Goal: Find specific page/section: Find specific page/section

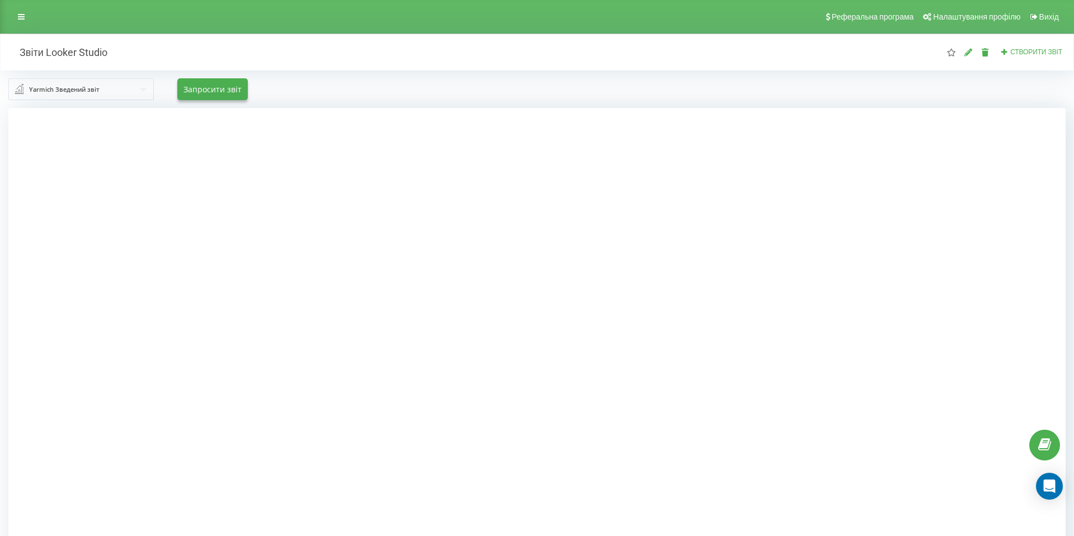
click at [135, 87] on input "text" at bounding box center [82, 89] width 144 height 20
click at [239, 56] on div "Звіти Looker Studio" at bounding box center [168, 52] width 335 height 13
click at [235, 178] on div at bounding box center [536, 376] width 1057 height 536
click at [216, 191] on div at bounding box center [536, 376] width 1057 height 536
click at [89, 87] on div "Yarmich Зведений звіт" at bounding box center [64, 89] width 70 height 12
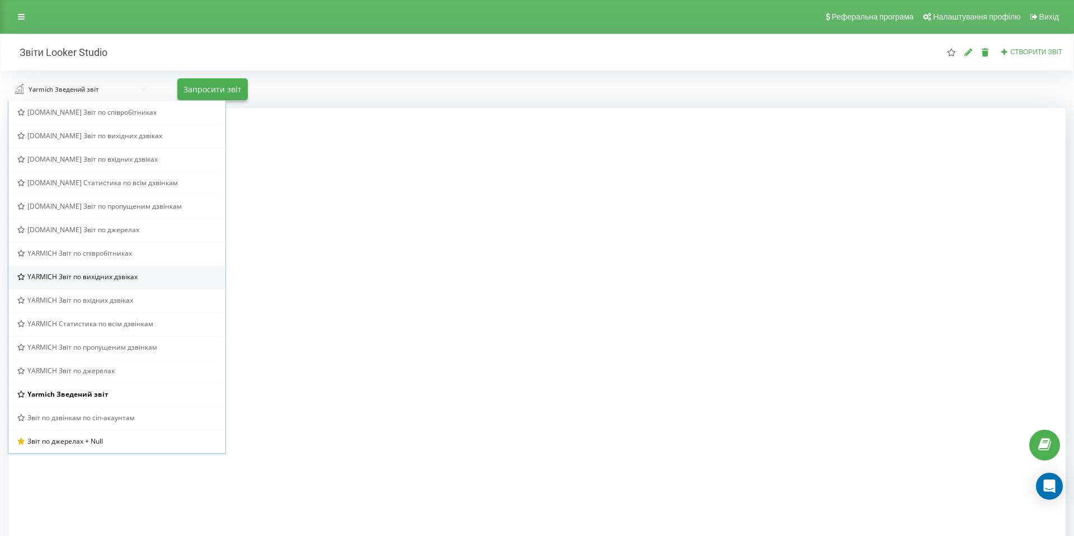
click at [91, 268] on div "YARMICH Звіт по вихідних дзвіках" at bounding box center [116, 276] width 217 height 23
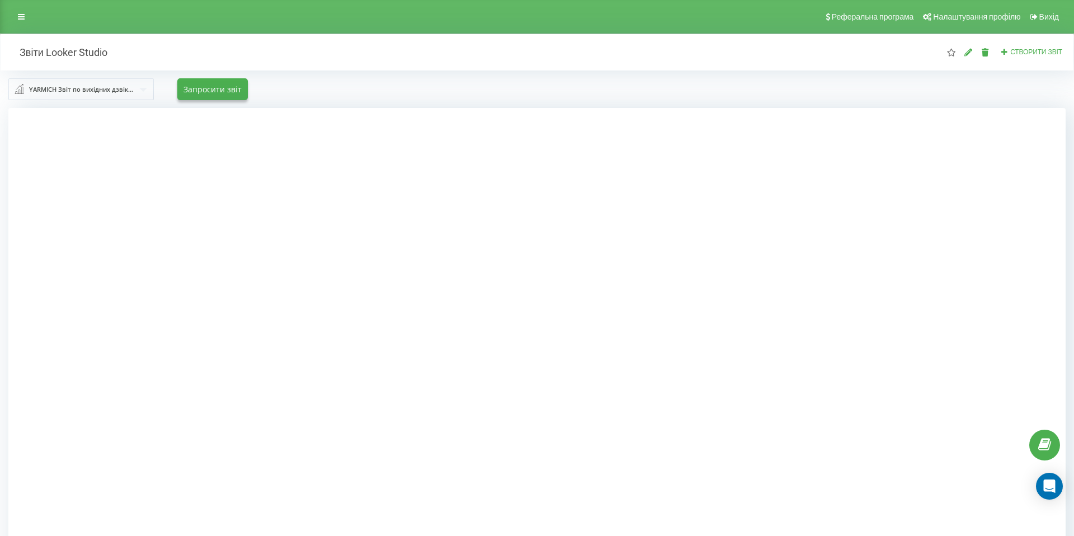
click at [173, 238] on div at bounding box center [536, 376] width 1057 height 536
click at [215, 287] on div at bounding box center [536, 376] width 1057 height 536
click at [124, 96] on input "text" at bounding box center [82, 89] width 144 height 20
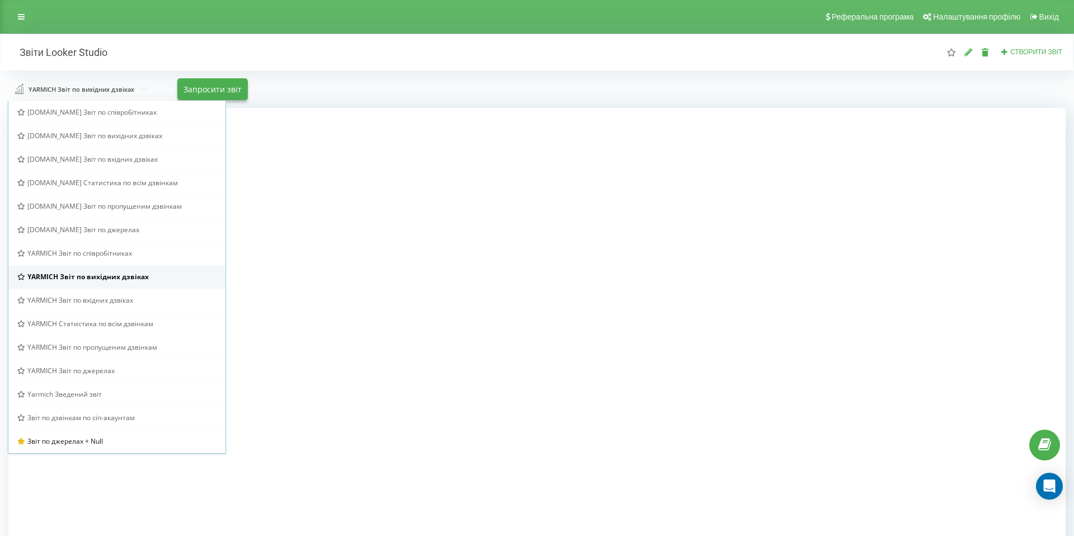
click at [87, 287] on div "YARMICH Звіт по вихідних дзвіках" at bounding box center [116, 276] width 217 height 23
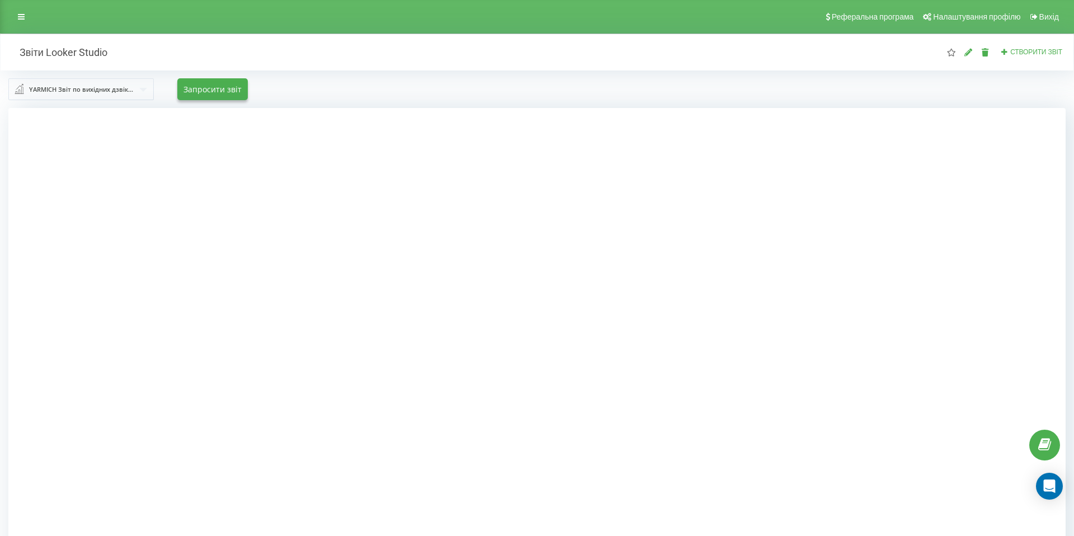
click at [112, 77] on div "YARMICH Звіт по вихідних дзвіках [DOMAIN_NAME] Звіт по співробітниках [DOMAIN_N…" at bounding box center [537, 88] width 1073 height 37
click at [112, 84] on div "YARMICH Звіт по вихідних дзвіках" at bounding box center [81, 89] width 105 height 12
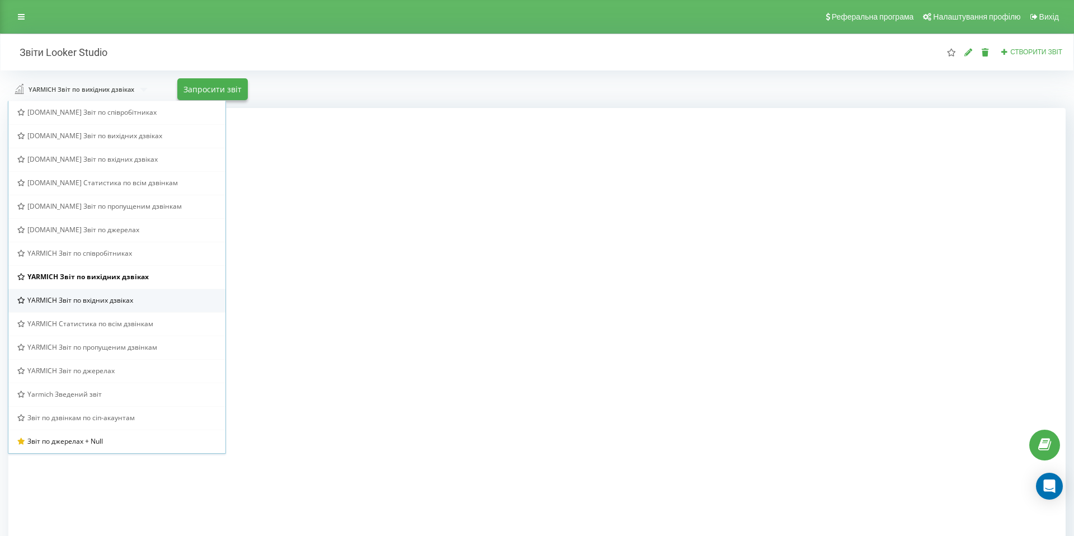
click at [101, 292] on div "YARMICH Звіт по вхідних дзвіках" at bounding box center [116, 300] width 217 height 23
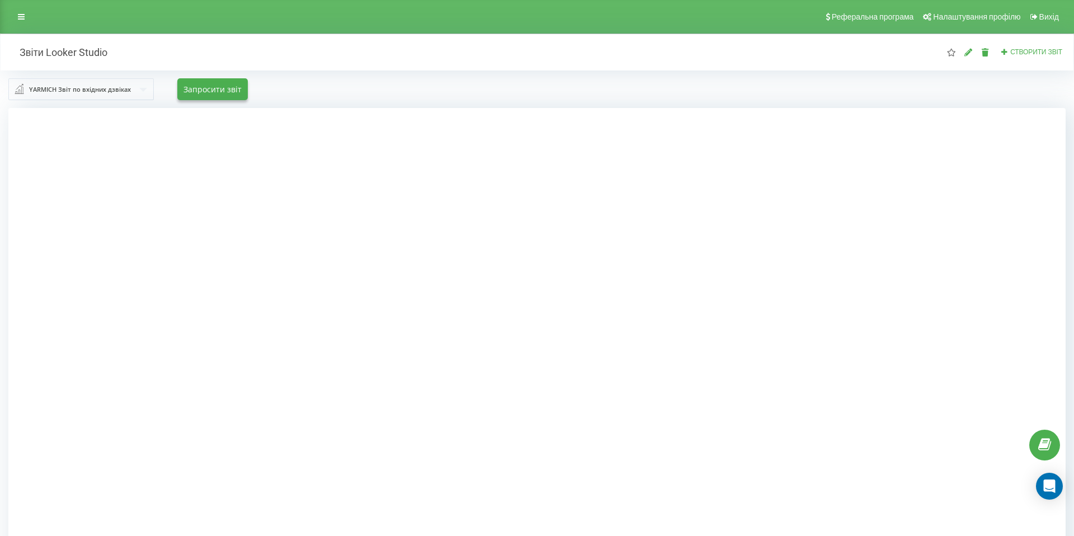
click at [221, 151] on div at bounding box center [536, 376] width 1057 height 536
